Goal: Transaction & Acquisition: Purchase product/service

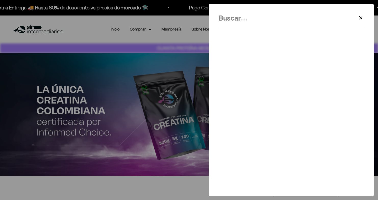
click at [150, 125] on div at bounding box center [189, 100] width 378 height 200
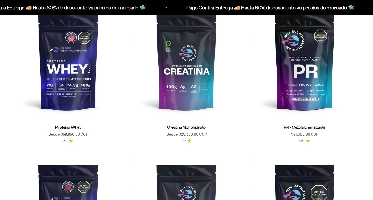
scroll to position [230, 0]
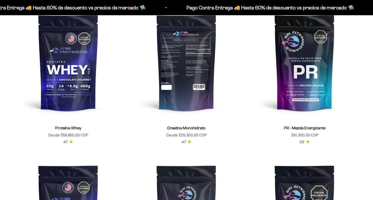
click at [184, 97] on img at bounding box center [187, 63] width 112 height 112
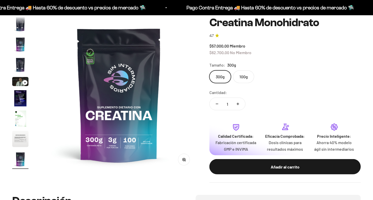
scroll to position [53, 0]
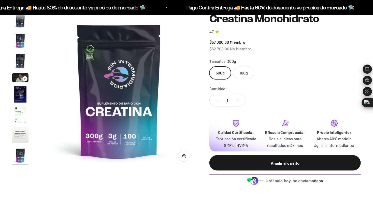
click at [184, 97] on img at bounding box center [119, 91] width 157 height 157
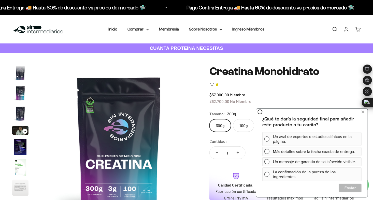
scroll to position [0, 0]
click at [366, 112] on button at bounding box center [363, 112] width 9 height 8
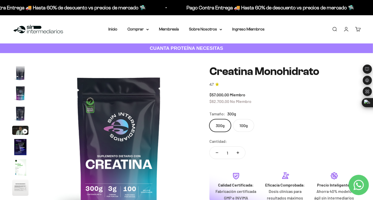
click at [238, 153] on icon "Aumentar cantidad" at bounding box center [238, 153] width 3 height 0
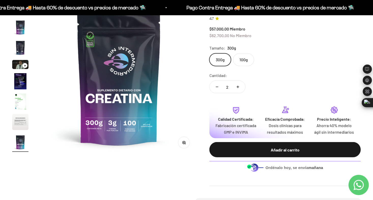
scroll to position [81, 0]
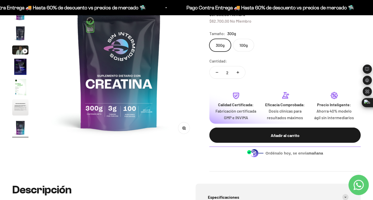
click at [218, 72] on icon "Reducir cantidad" at bounding box center [217, 72] width 3 height 1
type input "1"
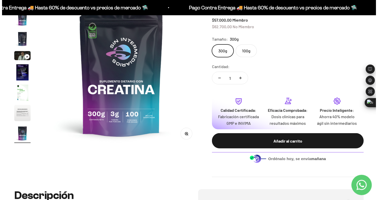
scroll to position [75, 0]
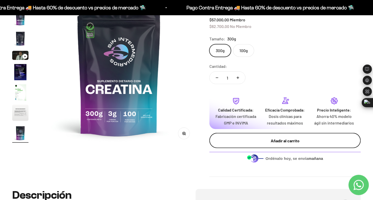
click at [254, 144] on div "Añadir al carrito" at bounding box center [285, 141] width 131 height 7
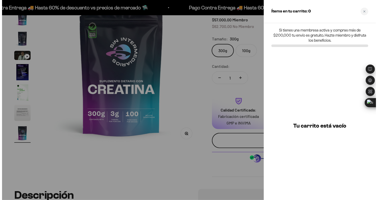
scroll to position [0, 1320]
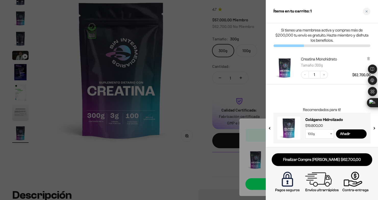
click at [330, 135] on select "100g 300g" at bounding box center [319, 134] width 29 height 9
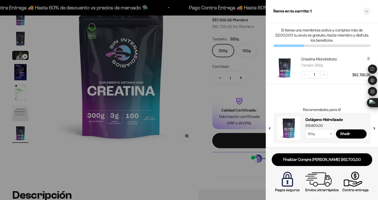
click at [372, 128] on button "next slide / item" at bounding box center [373, 127] width 4 height 31
click at [374, 128] on button "next slide / item" at bounding box center [373, 127] width 4 height 31
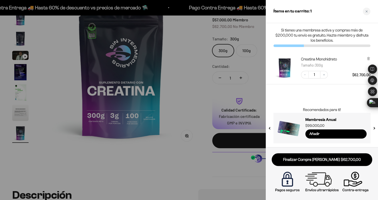
click at [374, 128] on button "next slide / item" at bounding box center [373, 127] width 4 height 31
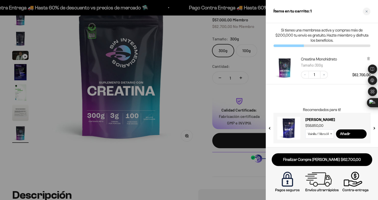
click at [270, 128] on button "previous slide / item" at bounding box center [269, 127] width 4 height 31
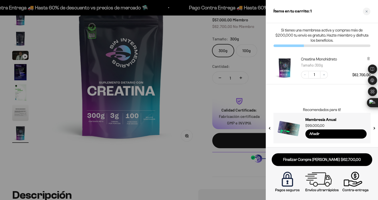
click at [373, 128] on button "next slide / item" at bounding box center [373, 127] width 4 height 31
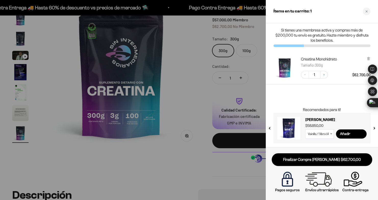
click at [373, 128] on button "next slide / item" at bounding box center [373, 127] width 4 height 31
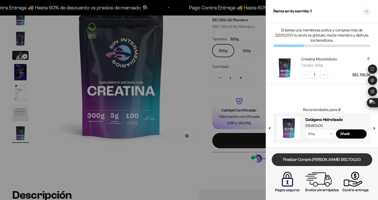
click at [318, 158] on link "Finalizar Compra Segura $62.700,00" at bounding box center [321, 160] width 100 height 13
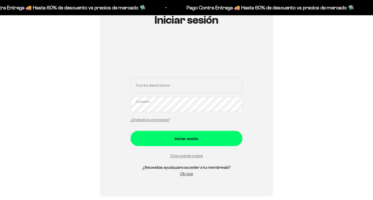
scroll to position [64, 0]
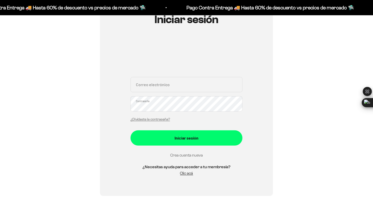
click at [191, 153] on link "Crea cuenta nueva" at bounding box center [186, 155] width 33 height 4
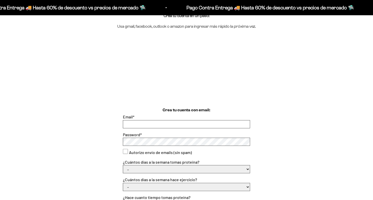
scroll to position [67, 0]
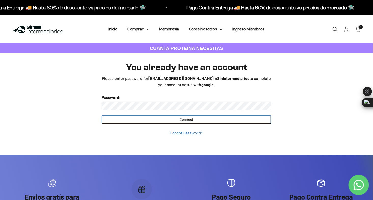
click at [254, 121] on input "Connect" at bounding box center [187, 120] width 170 height 9
